Goal: Task Accomplishment & Management: Use online tool/utility

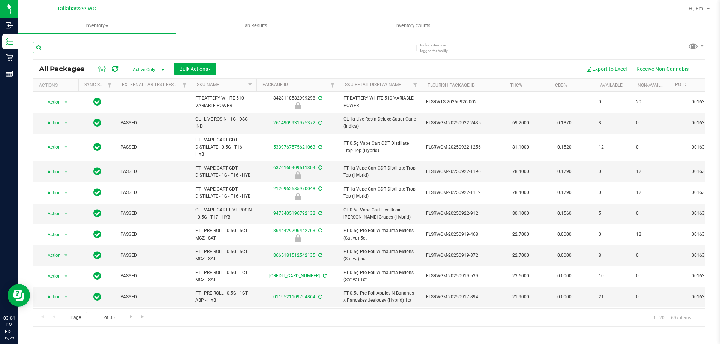
click at [238, 51] on input "text" at bounding box center [186, 47] width 306 height 11
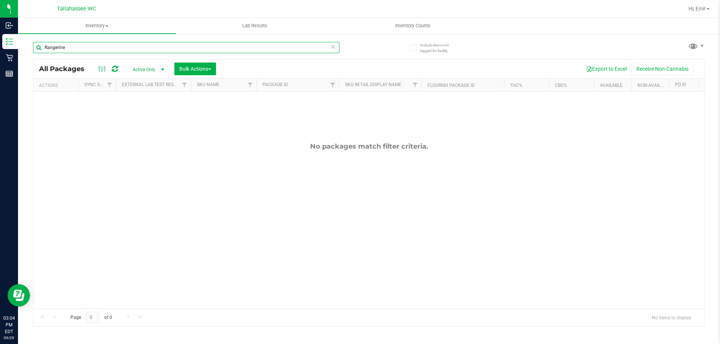
click at [46, 50] on input "Rangerine" at bounding box center [186, 47] width 306 height 11
type input "Tangerine"
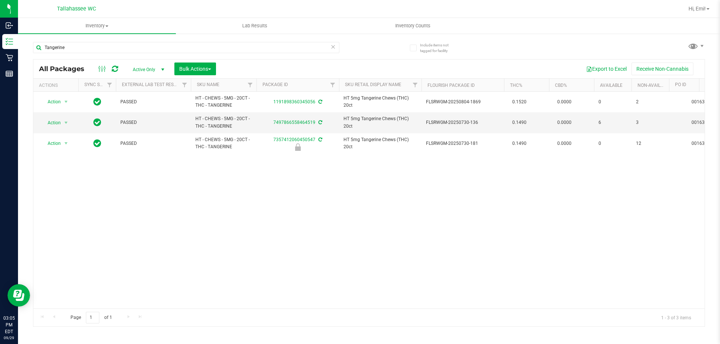
click at [333, 48] on icon at bounding box center [332, 46] width 5 height 9
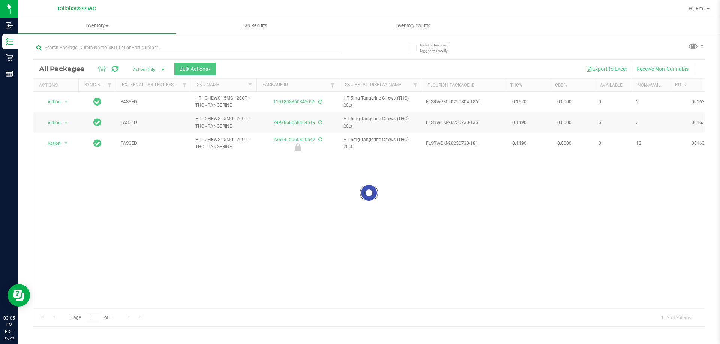
click at [356, 52] on div at bounding box center [201, 47] width 336 height 24
